Goal: Check status: Check status

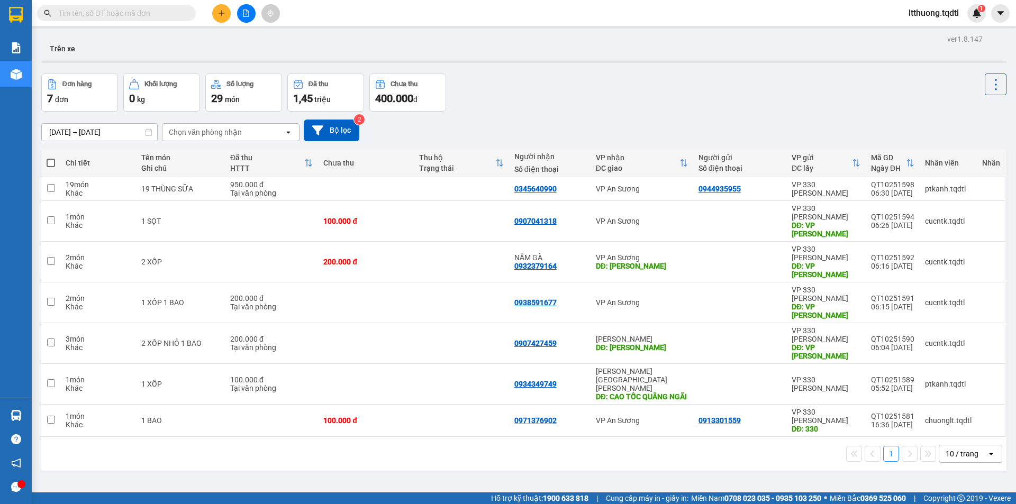
click at [135, 15] on input "text" at bounding box center [120, 13] width 125 height 12
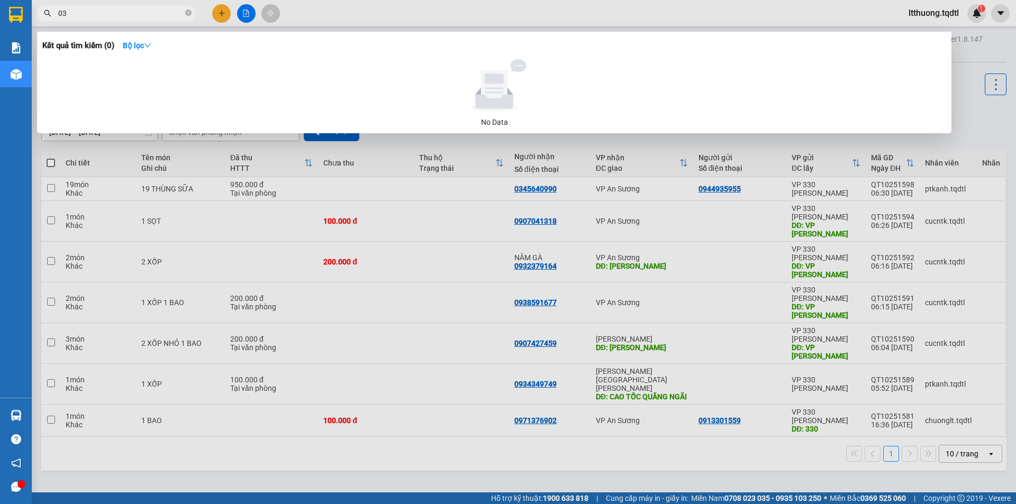
type input "0"
type input "0935094704"
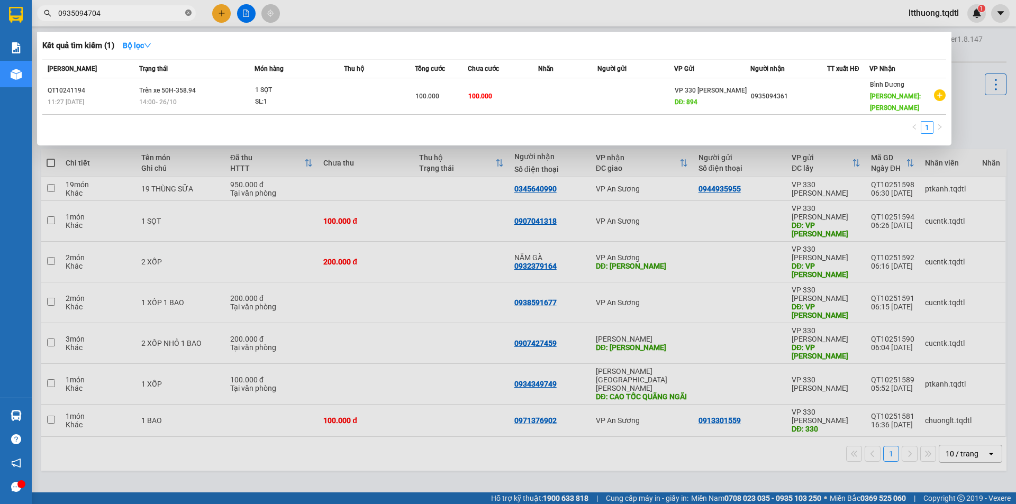
click at [187, 15] on icon "close-circle" at bounding box center [188, 13] width 6 height 6
